Goal: Check status: Check status

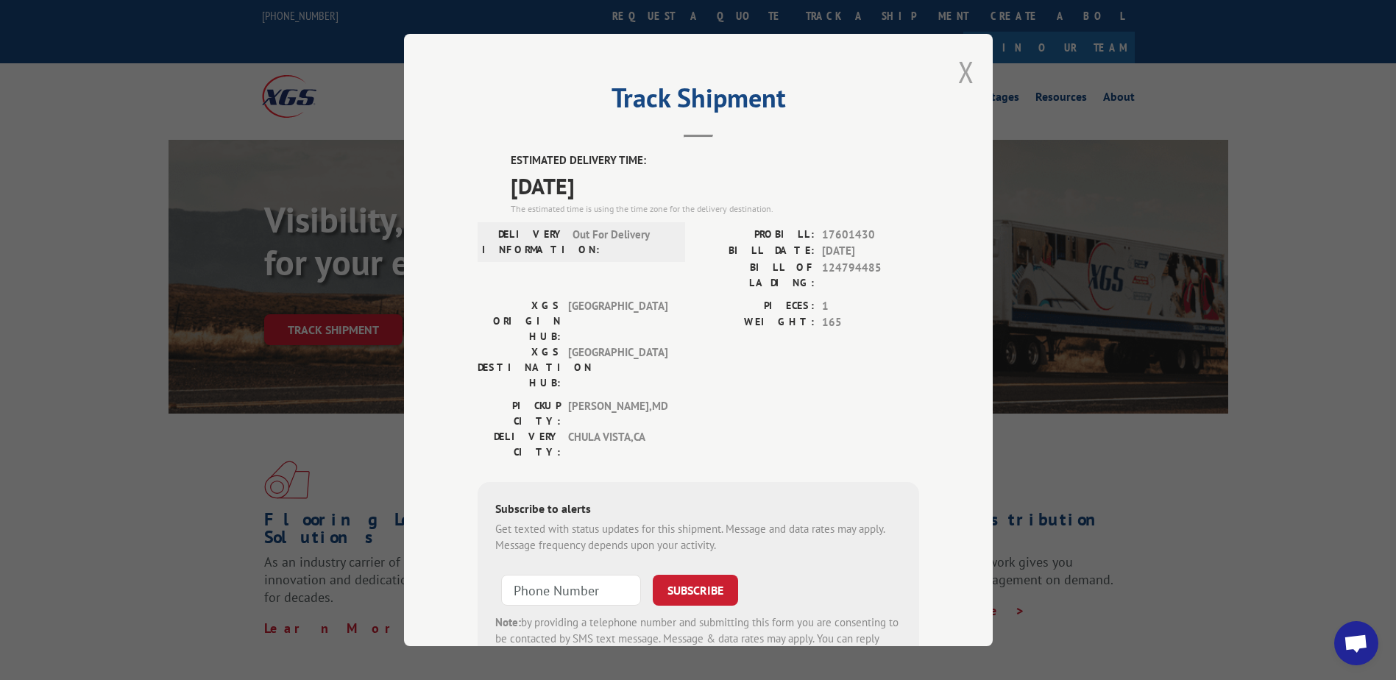
click at [959, 69] on button "Close modal" at bounding box center [966, 71] width 16 height 39
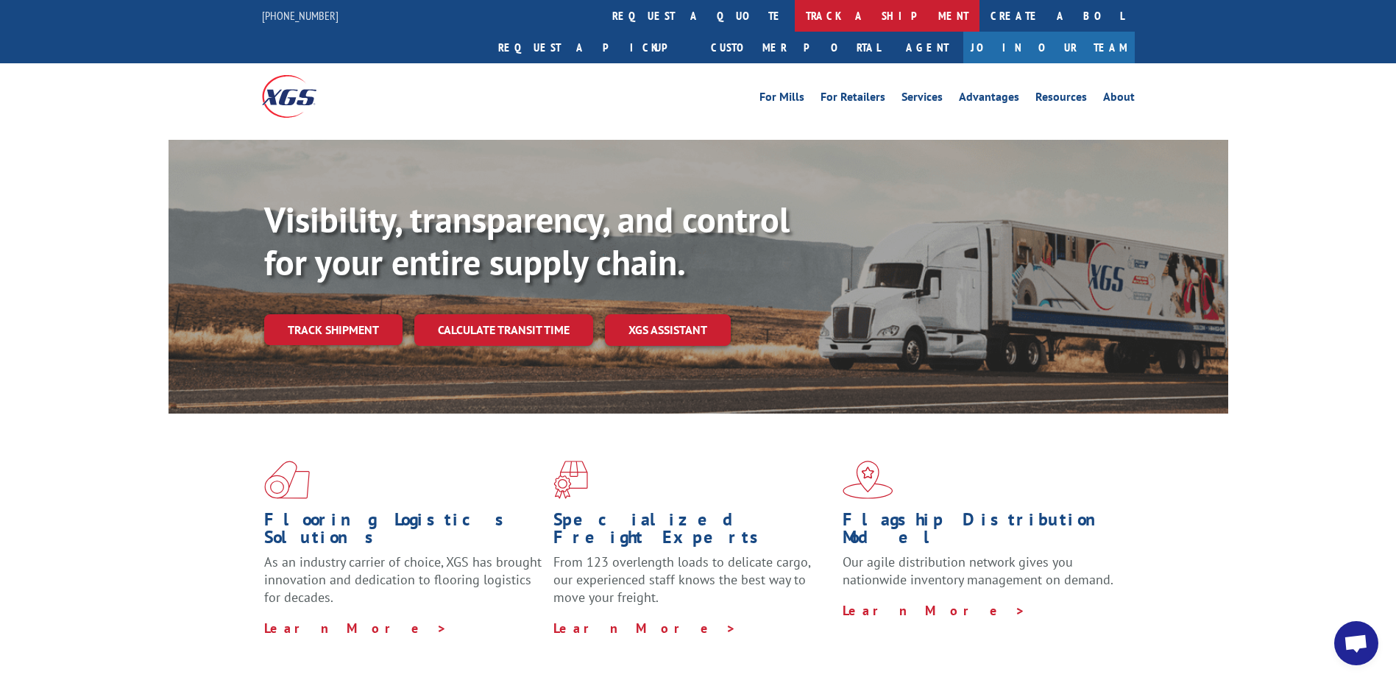
click at [795, 15] on link "track a shipment" at bounding box center [887, 16] width 185 height 32
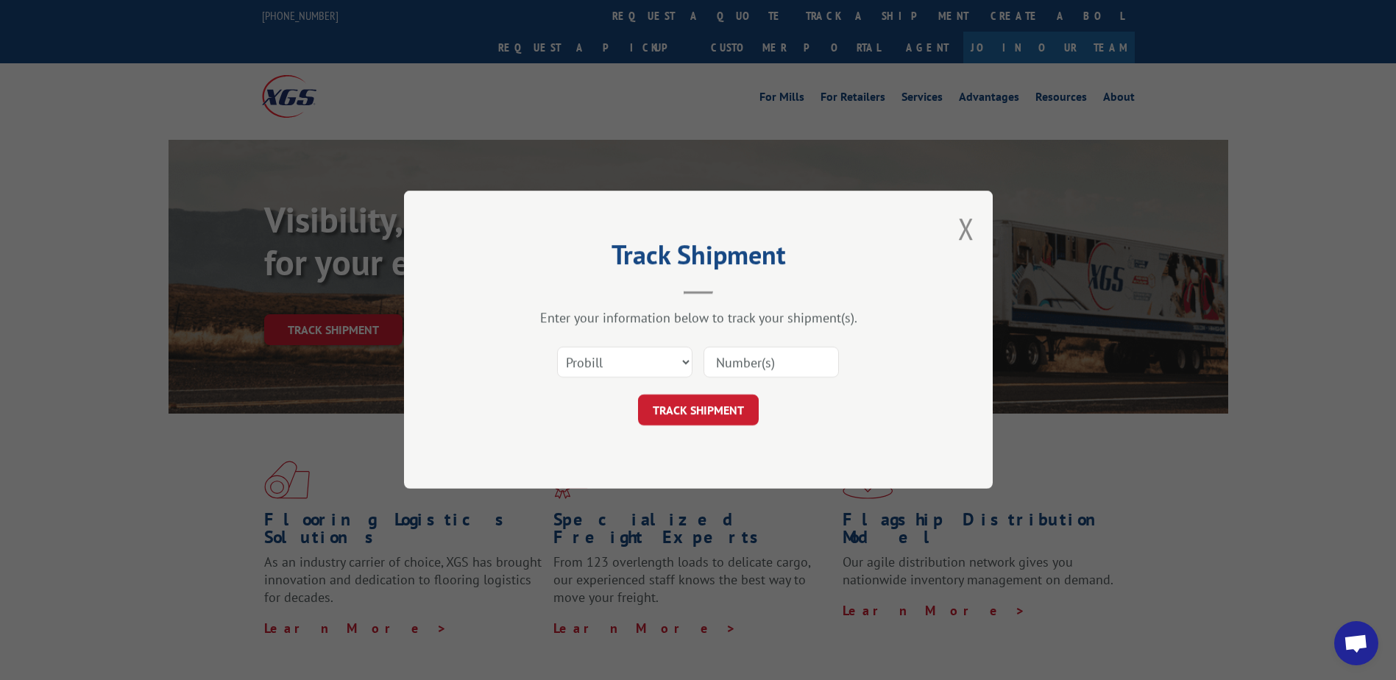
click at [778, 367] on input at bounding box center [771, 362] width 135 height 31
type input "1"
type input "17601430"
click button "TRACK SHIPMENT" at bounding box center [698, 410] width 121 height 31
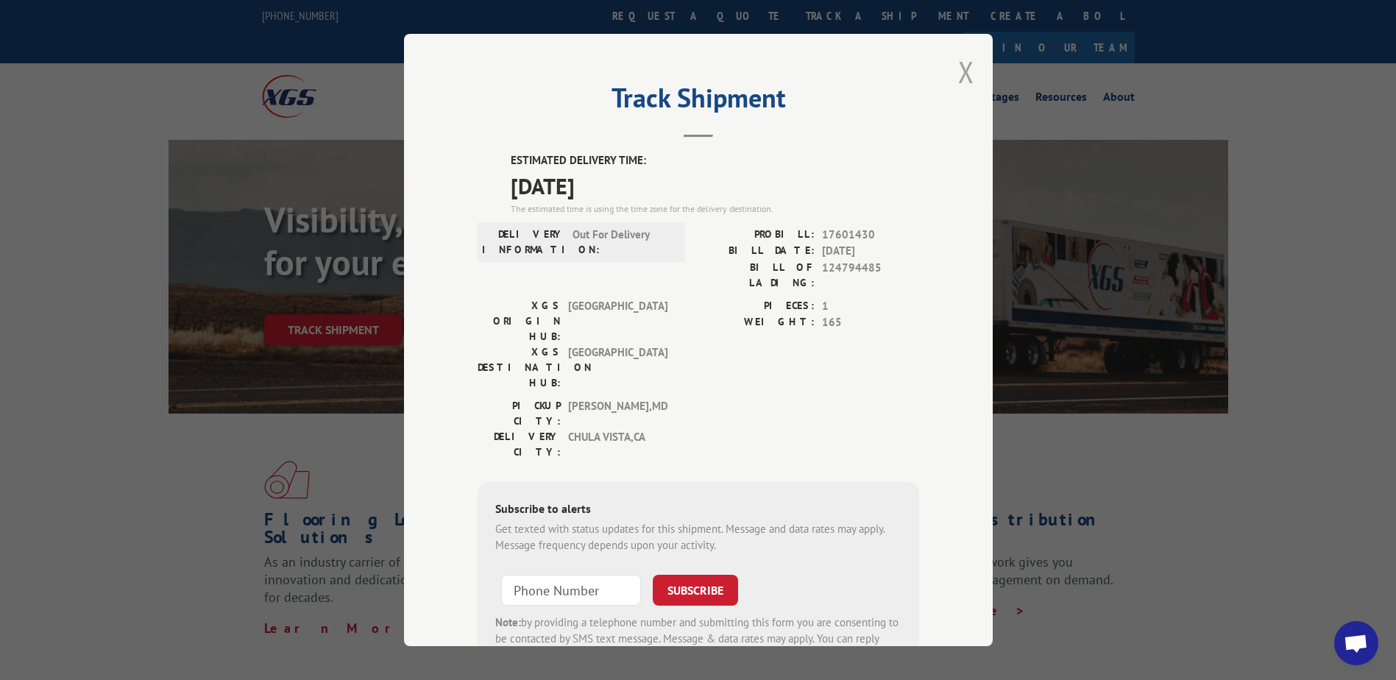
click at [960, 71] on button "Close modal" at bounding box center [966, 71] width 16 height 39
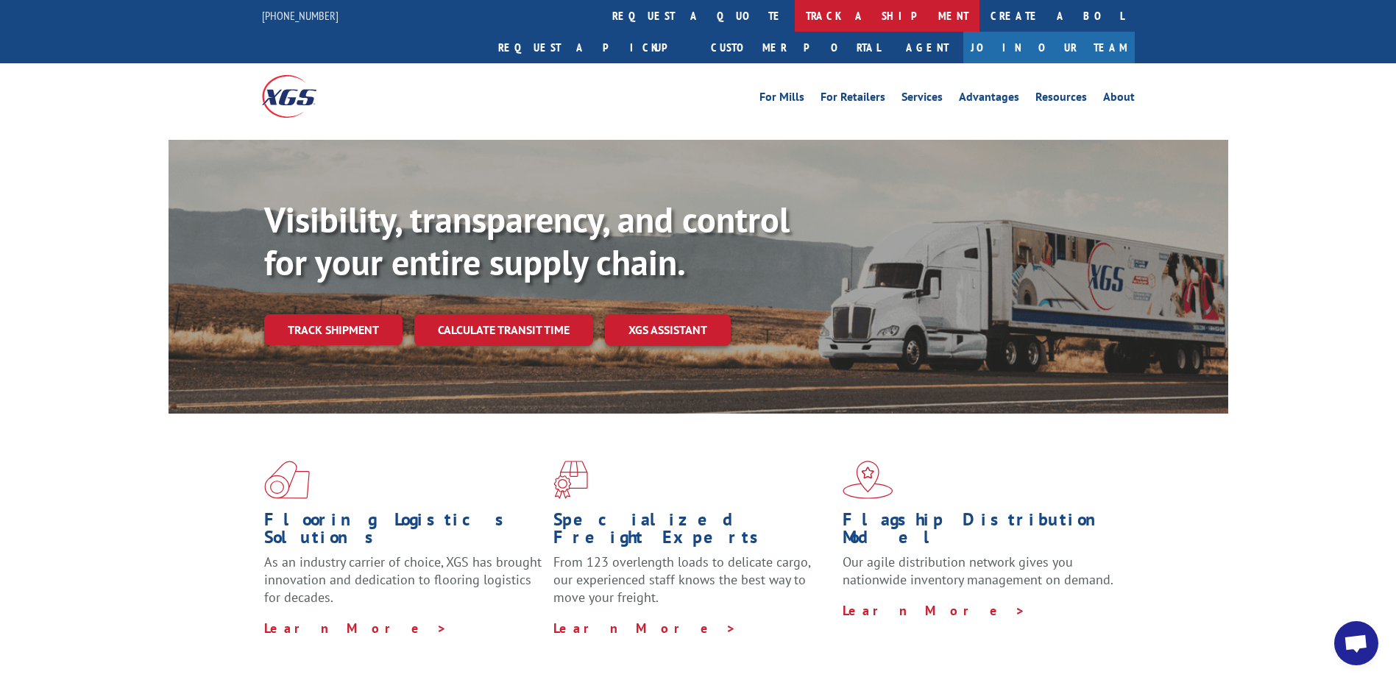
click at [795, 15] on link "track a shipment" at bounding box center [887, 16] width 185 height 32
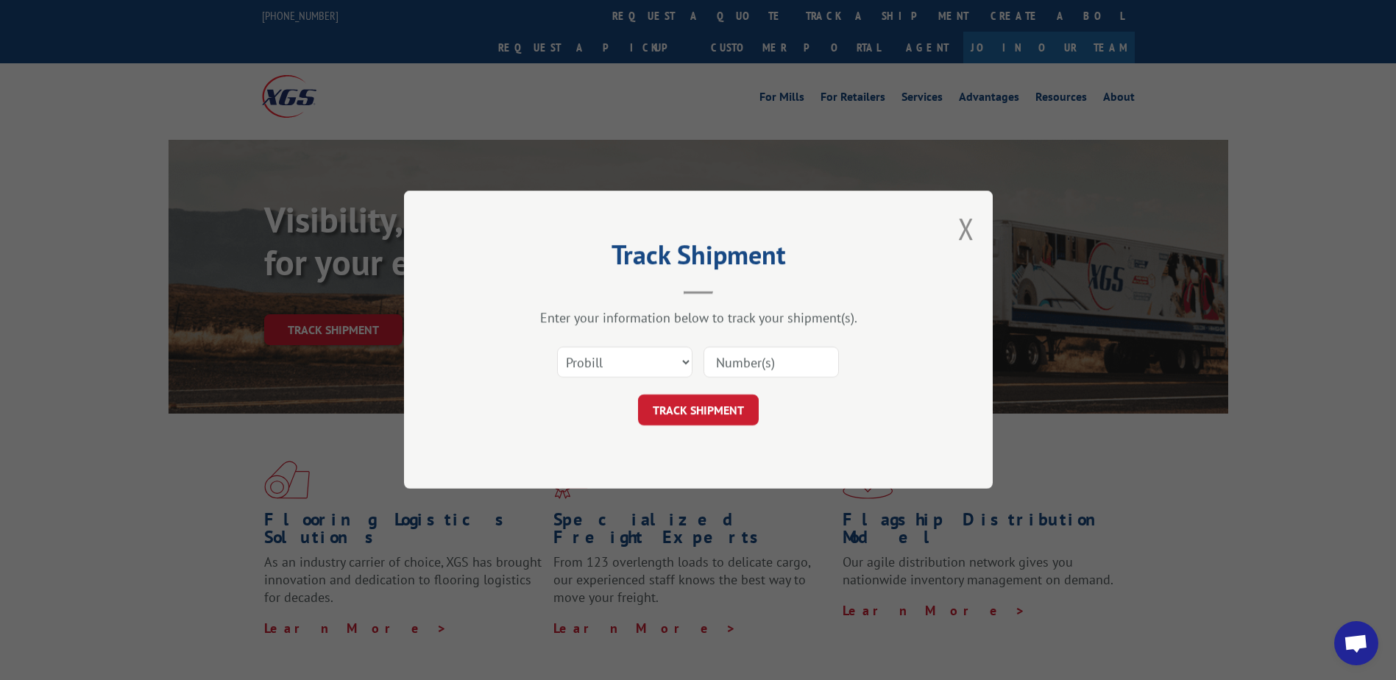
click at [771, 361] on input at bounding box center [771, 362] width 135 height 31
type input "17601430"
click button "TRACK SHIPMENT" at bounding box center [698, 410] width 121 height 31
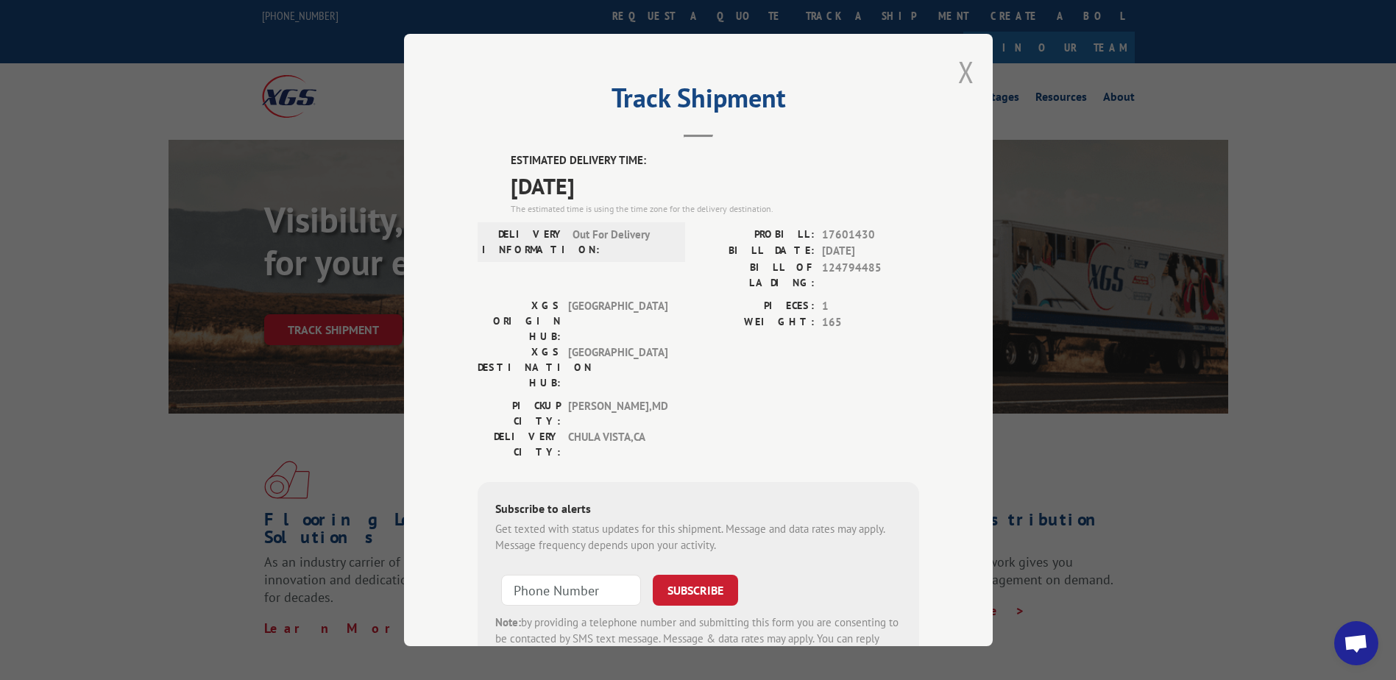
click at [958, 71] on button "Close modal" at bounding box center [966, 71] width 16 height 39
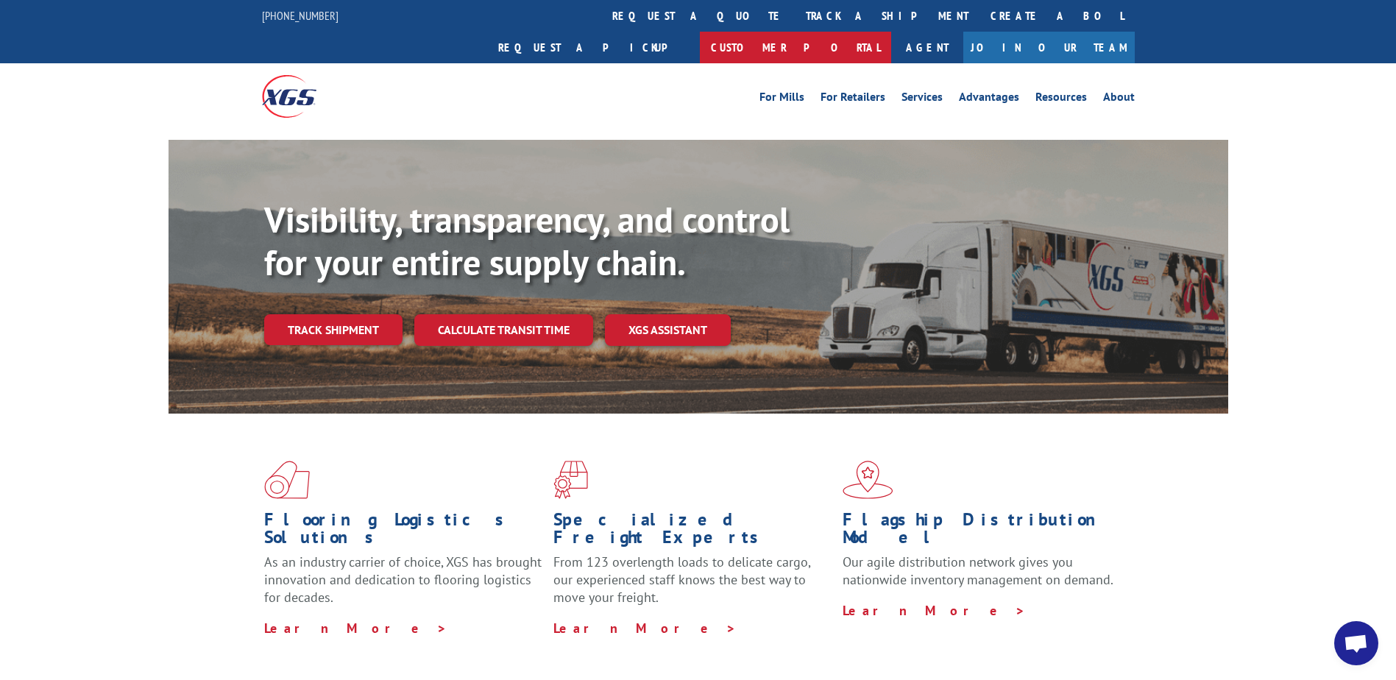
click at [891, 32] on link "Customer Portal" at bounding box center [795, 48] width 191 height 32
